Goal: Information Seeking & Learning: Find specific fact

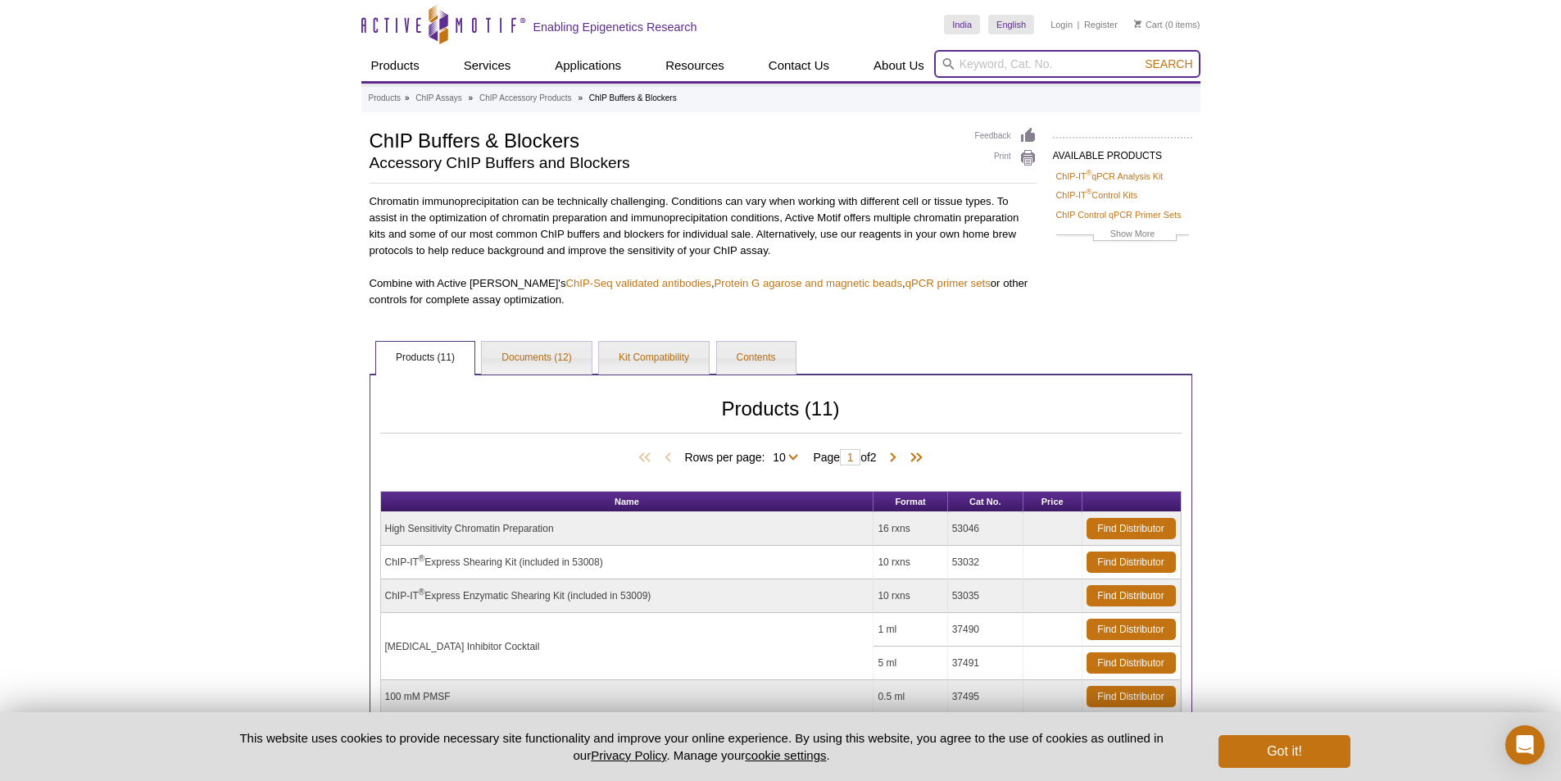
click at [989, 65] on input "search" at bounding box center [1067, 64] width 266 height 28
paste input ": 37497,"
type input ": 37497,"
click at [1140, 57] on button "Search" at bounding box center [1168, 64] width 57 height 15
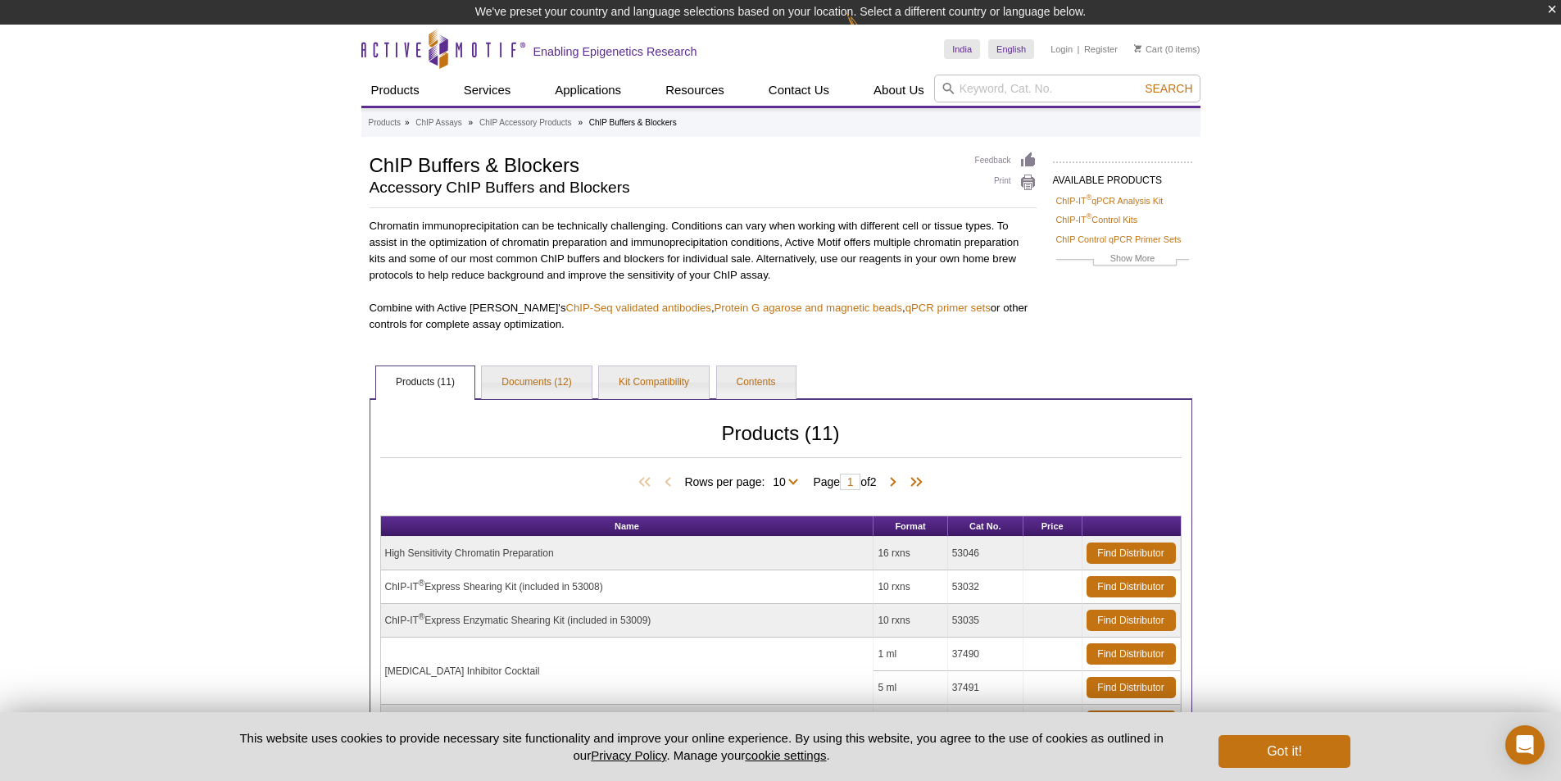
click at [1015, 96] on input "search" at bounding box center [1067, 89] width 266 height 28
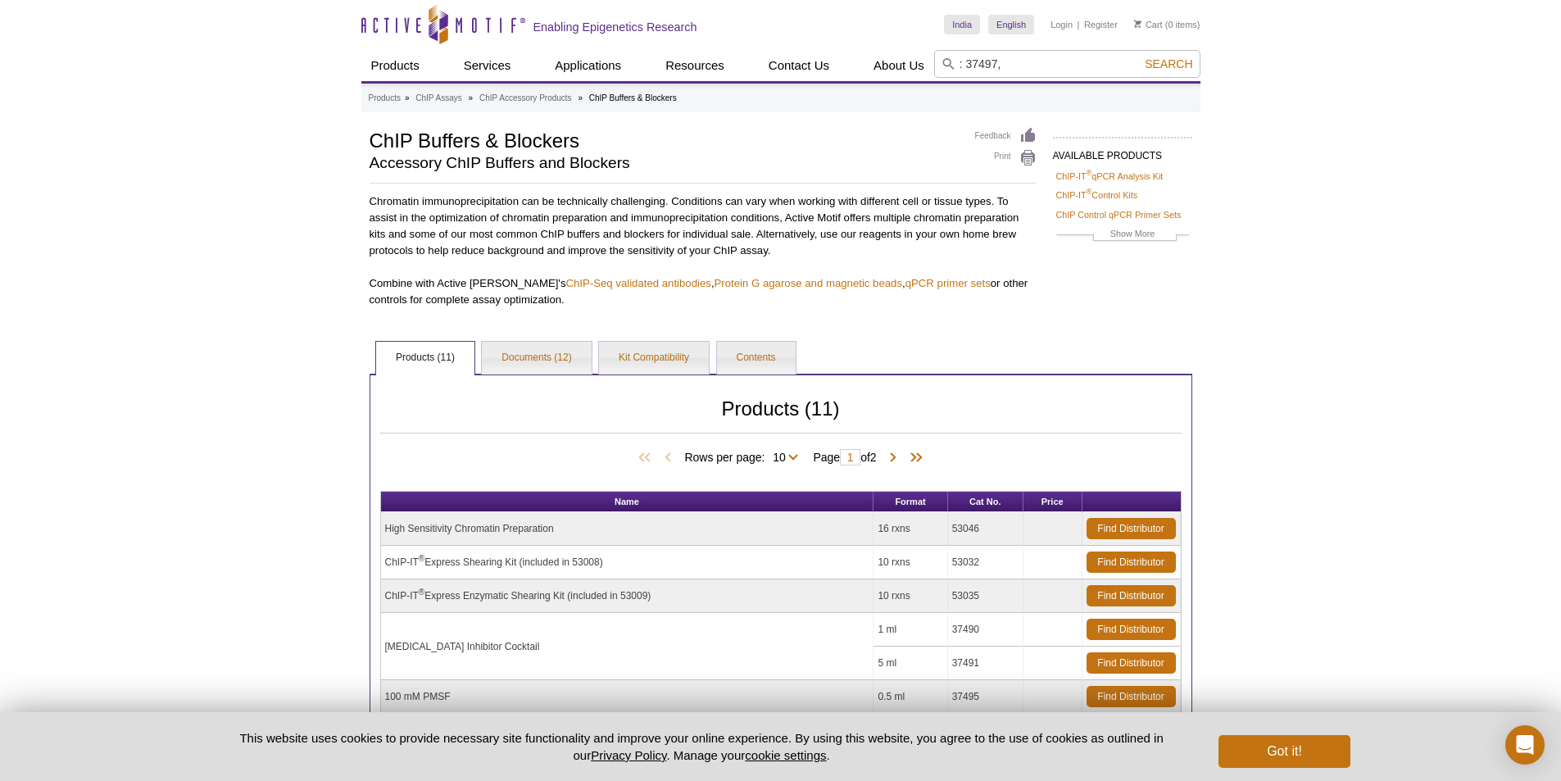
click at [966, 62] on input ": 37497," at bounding box center [1067, 64] width 266 height 28
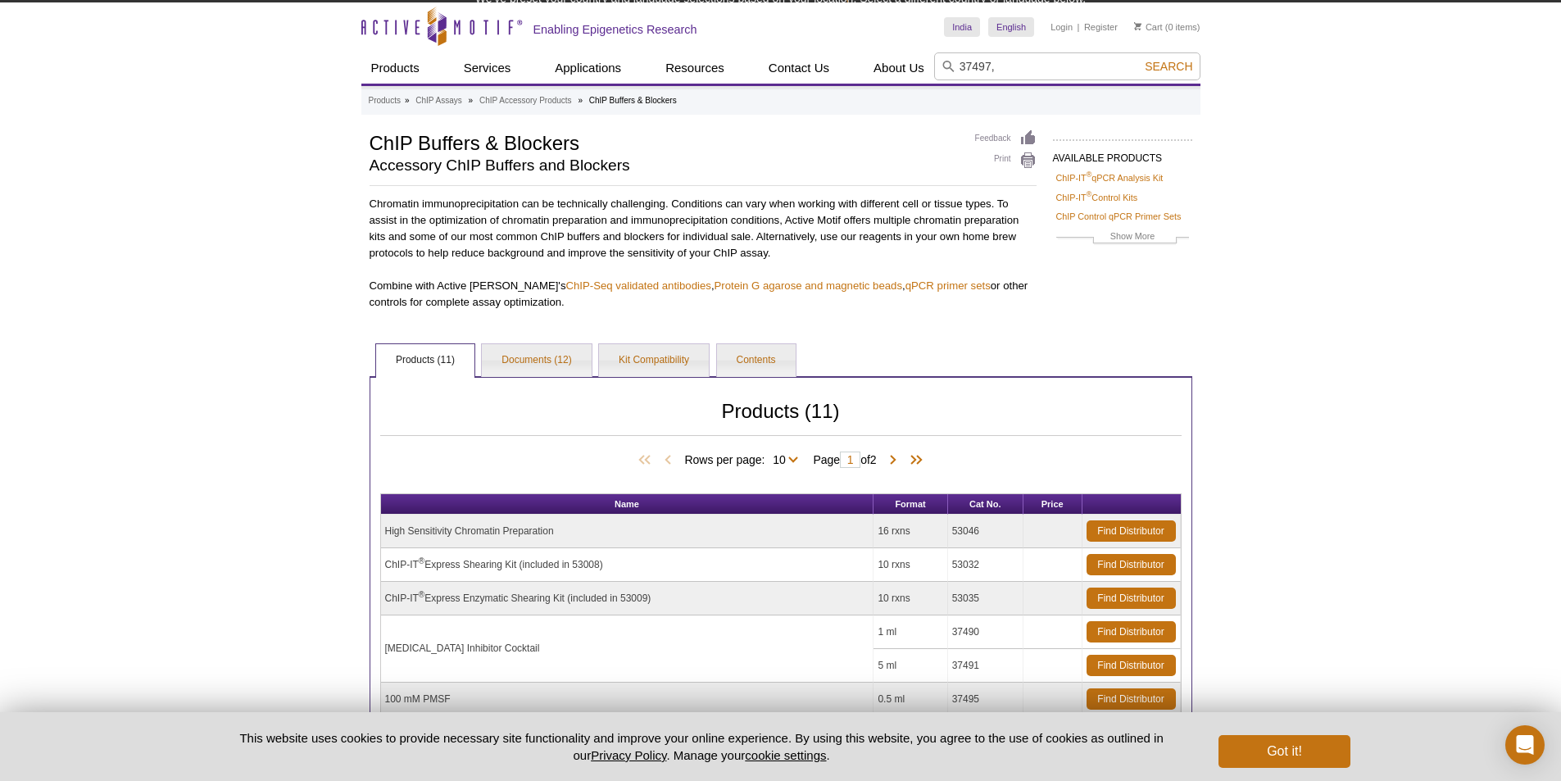
click at [1005, 60] on input "37497," at bounding box center [1067, 66] width 266 height 28
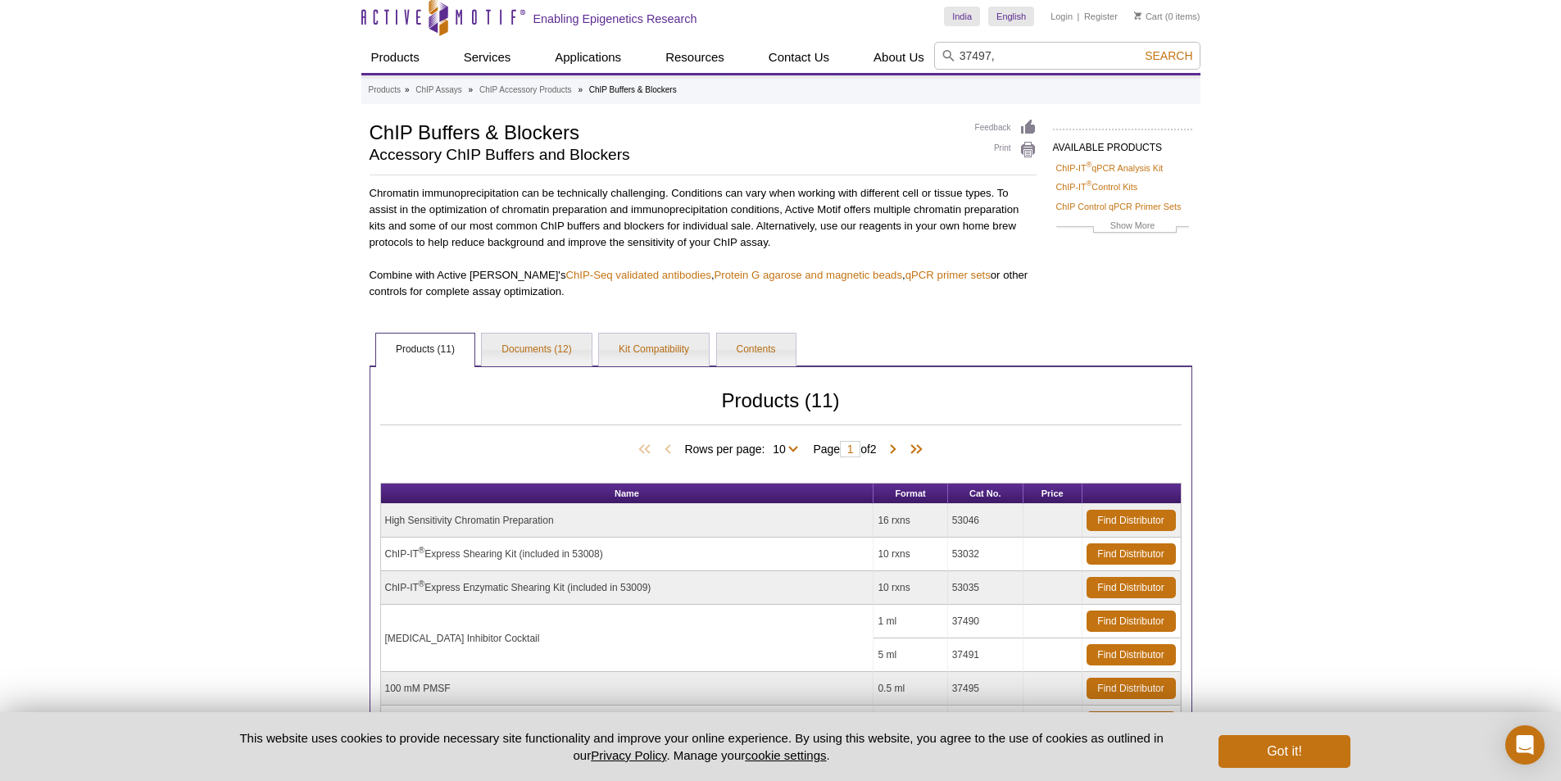
scroll to position [0, 0]
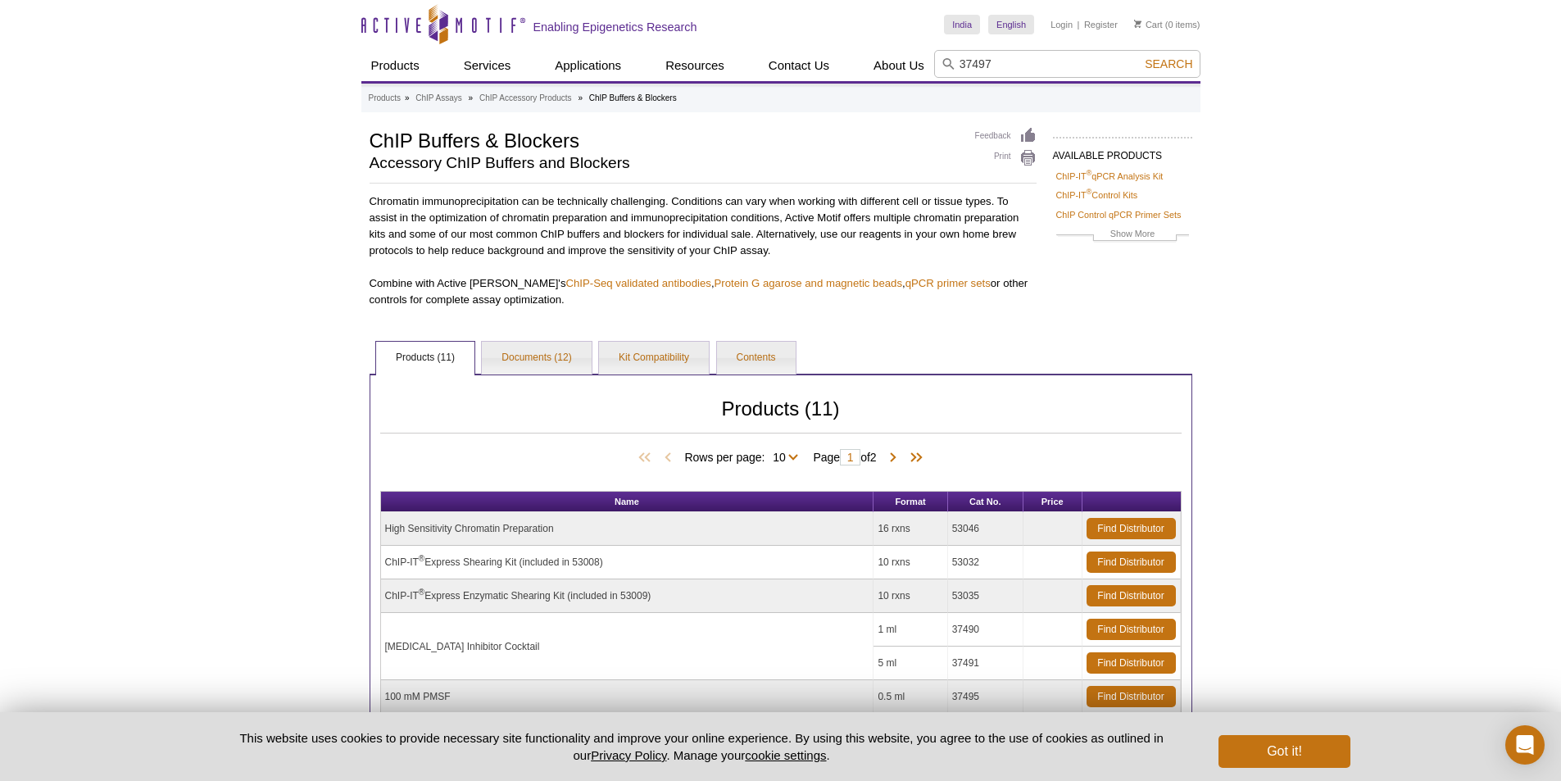
type input "37497"
click at [1140, 57] on button "Search" at bounding box center [1168, 64] width 57 height 15
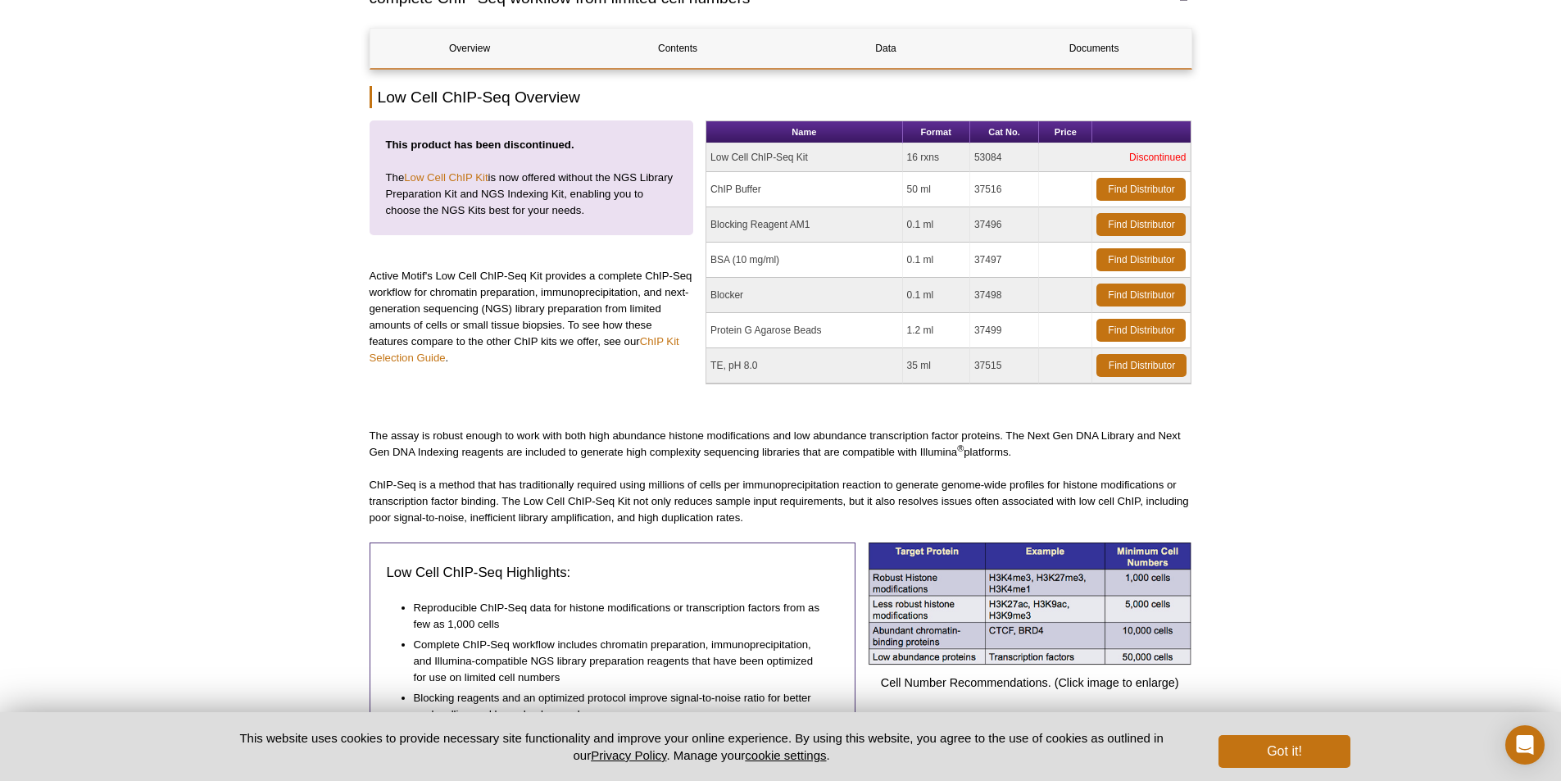
scroll to position [246, 0]
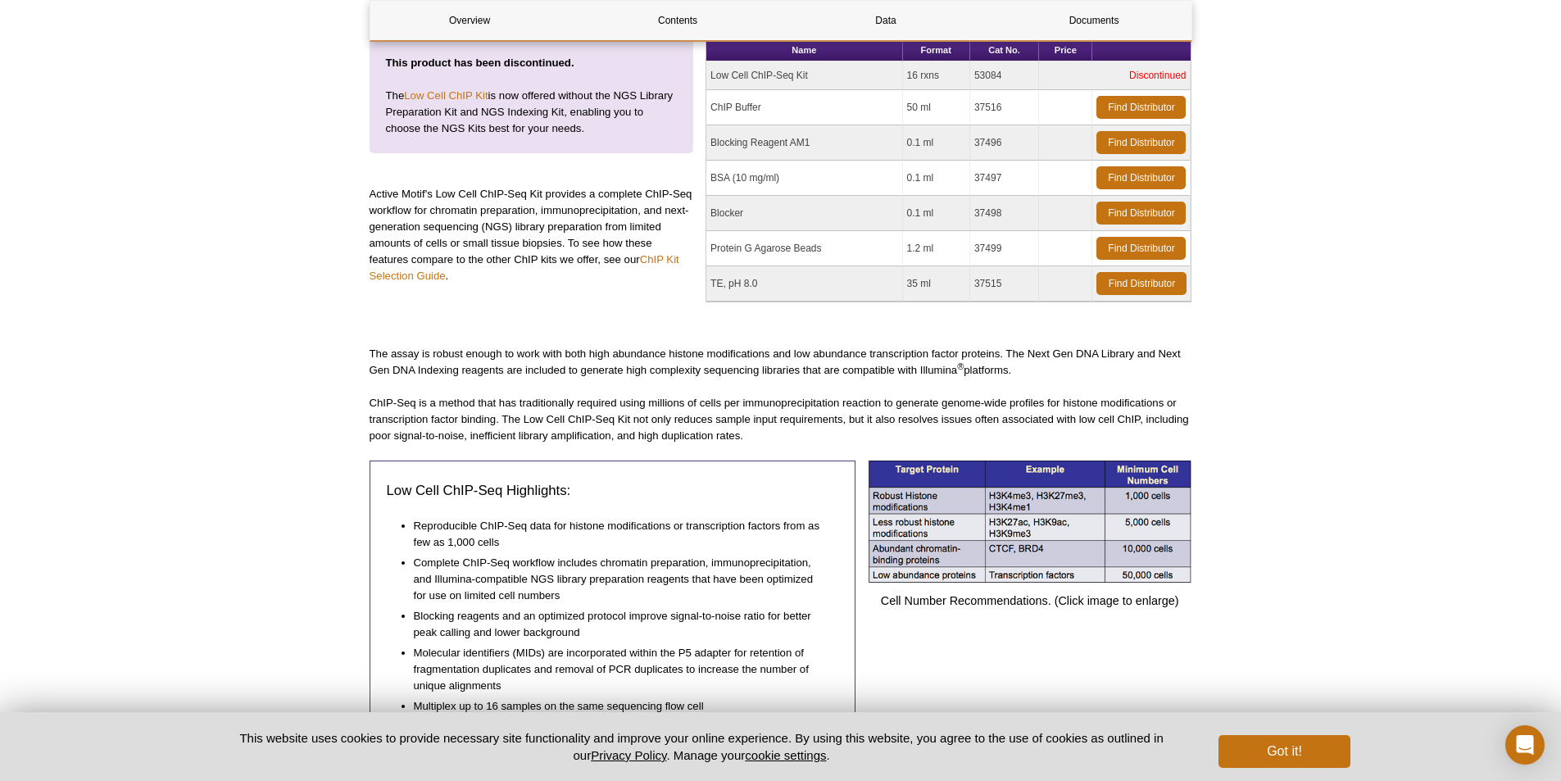
drag, startPoint x: 708, startPoint y: 178, endPoint x: 787, endPoint y: 175, distance: 78.7
click at [787, 175] on td "BSA (10 mg/ml)" at bounding box center [804, 178] width 196 height 35
copy td "BSA (10 mg/ml)"
click at [751, 178] on td "BSA (10 mg/ml)" at bounding box center [804, 178] width 196 height 35
click at [767, 171] on td "BSA (10 mg/ml)" at bounding box center [804, 178] width 196 height 35
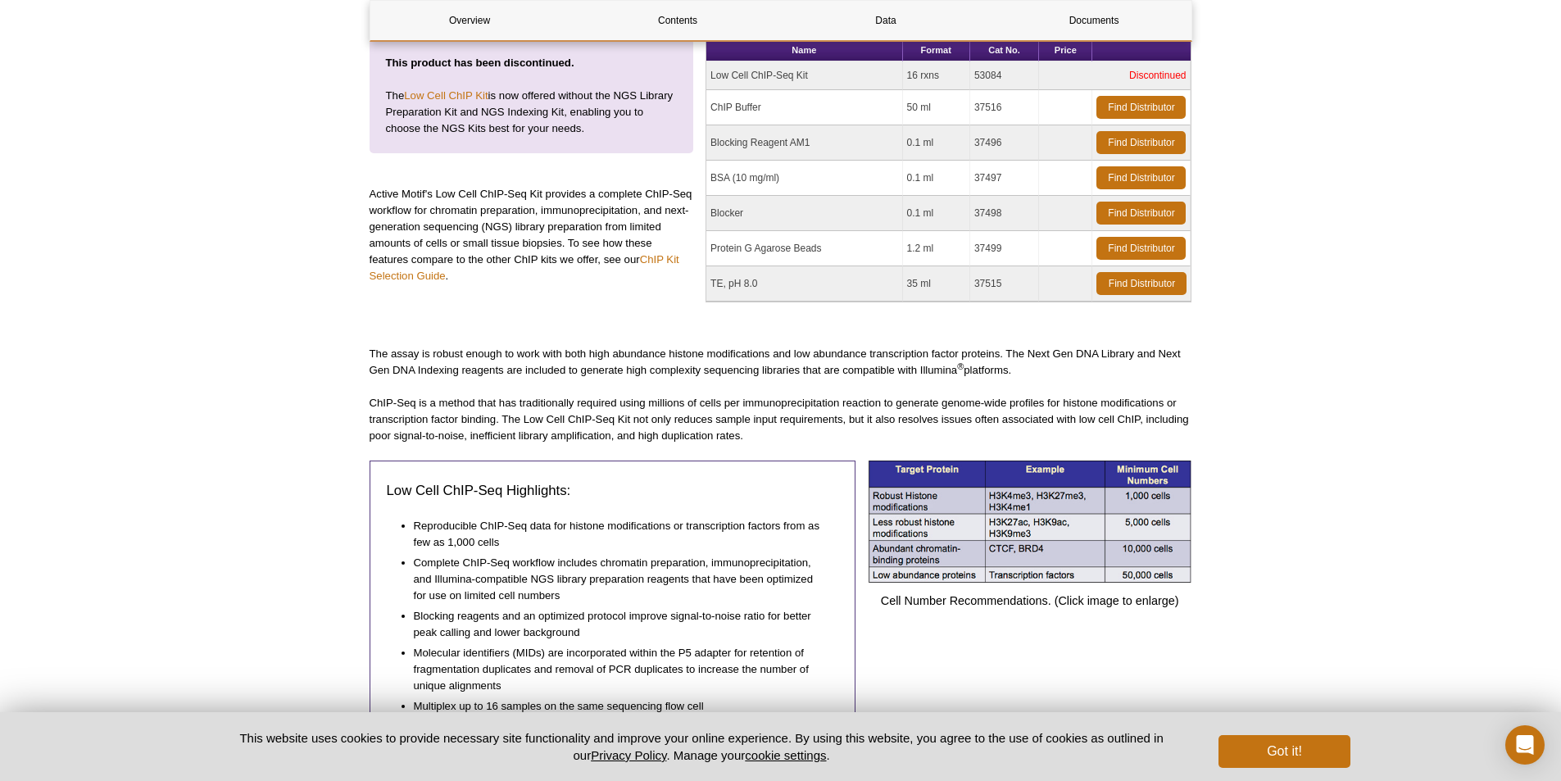
click at [768, 172] on td "BSA (10 mg/ml)" at bounding box center [804, 178] width 196 height 35
